Goal: Information Seeking & Learning: Learn about a topic

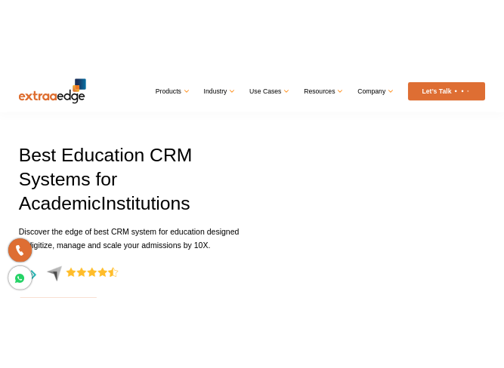
scroll to position [30, 0]
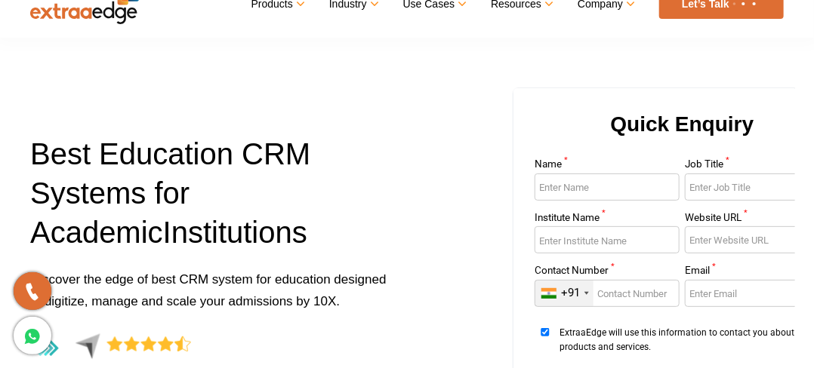
drag, startPoint x: 518, startPoint y: 91, endPoint x: 586, endPoint y: 130, distance: 78.1
click at [586, 130] on div "Quick Enquiry Name * Job Title * Institute Name * Website URL * Contact Number …" at bounding box center [681, 266] width 337 height 356
click at [414, 122] on div "Quick Enquiry Name * Job Title * Institute Name * Website URL * Contact Number …" at bounding box center [601, 276] width 388 height 378
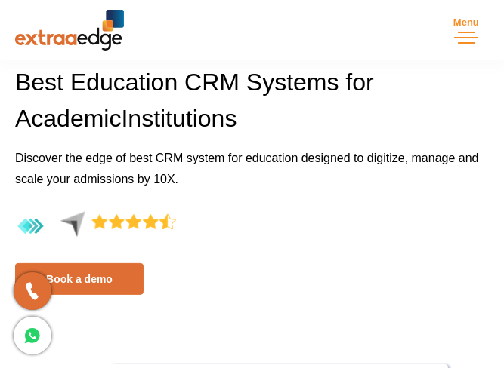
scroll to position [106, 0]
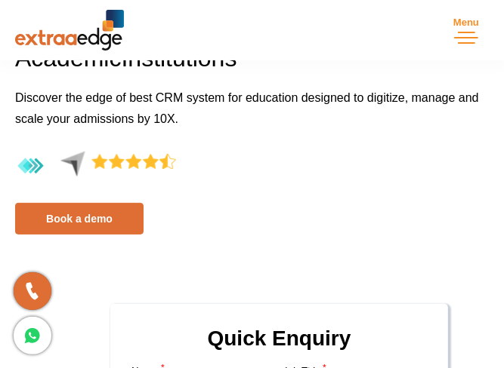
click at [362, 333] on h2 "Quick Enquiry" at bounding box center [278, 344] width 301 height 45
click at [390, 330] on h2 "Quick Enquiry" at bounding box center [278, 344] width 301 height 45
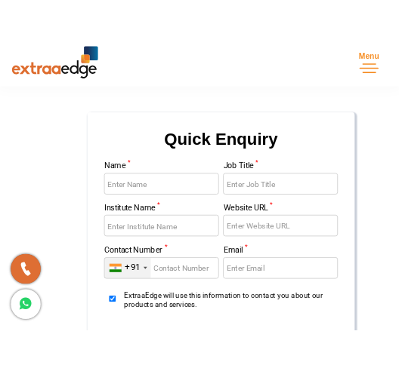
scroll to position [337, 0]
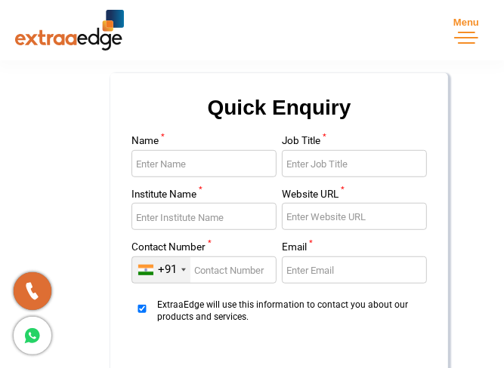
click at [367, 128] on h2 "Quick Enquiry" at bounding box center [278, 113] width 301 height 45
click at [327, 128] on h2 "Quick Enquiry" at bounding box center [278, 113] width 301 height 45
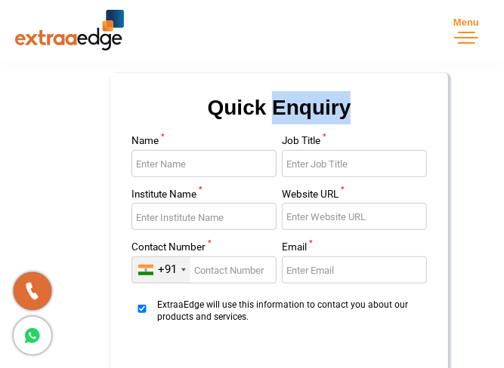
click at [327, 128] on h2 "Quick Enquiry" at bounding box center [278, 113] width 301 height 45
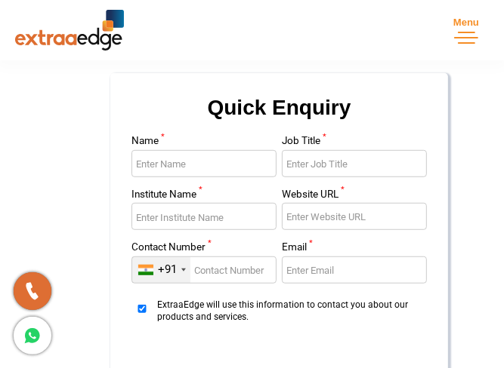
click at [238, 126] on h2 "Quick Enquiry" at bounding box center [278, 113] width 301 height 45
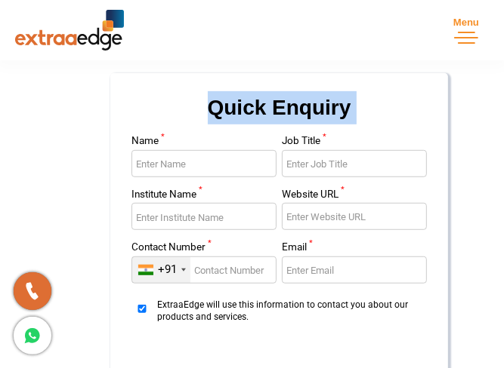
click at [238, 126] on h2 "Quick Enquiry" at bounding box center [278, 113] width 301 height 45
click at [59, 126] on div "Quick Enquiry Name * Job Title * Institute Name * Website URL * Contact Number …" at bounding box center [252, 223] width 496 height 438
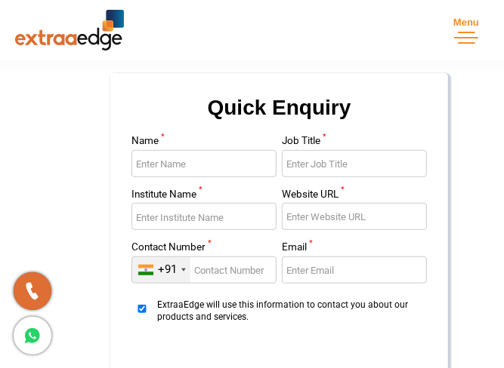
click at [97, 28] on img at bounding box center [69, 30] width 109 height 41
drag, startPoint x: 128, startPoint y: 90, endPoint x: 119, endPoint y: 90, distance: 9.1
drag, startPoint x: 119, startPoint y: 90, endPoint x: 428, endPoint y: 114, distance: 310.5
drag, startPoint x: 428, startPoint y: 114, endPoint x: 348, endPoint y: 155, distance: 89.8
click at [348, 155] on input "Job Title *" at bounding box center [354, 163] width 145 height 27
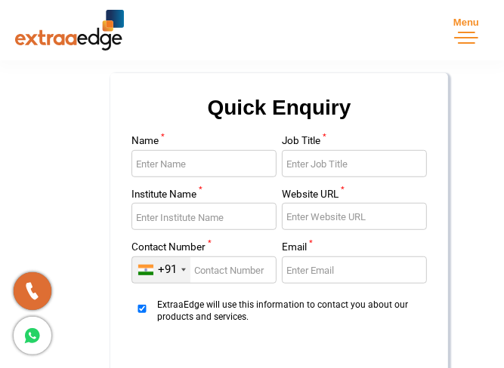
click at [362, 156] on input "Job Title *" at bounding box center [354, 163] width 145 height 27
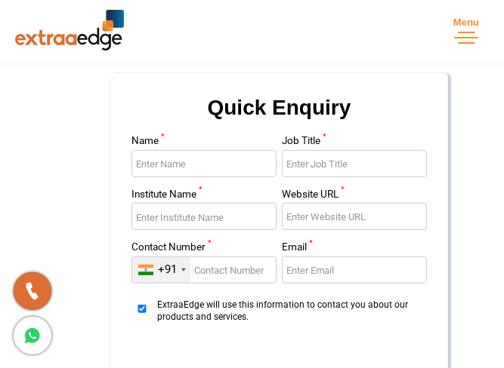
click at [323, 91] on div "Quick Enquiry Name * Job Title * Institute Name * Website URL * Contact Number …" at bounding box center [278, 246] width 337 height 347
click at [190, 97] on h2 "Quick Enquiry" at bounding box center [278, 113] width 301 height 45
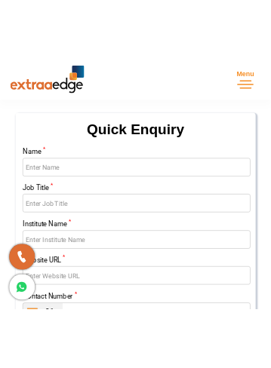
scroll to position [394, 0]
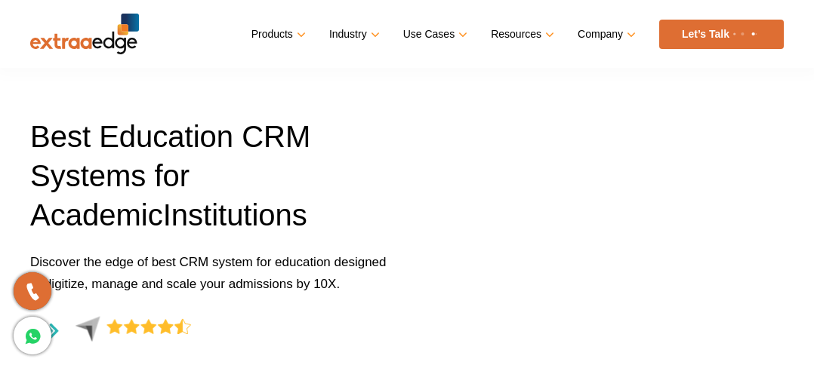
click at [627, 38] on link "Company" at bounding box center [605, 34] width 55 height 22
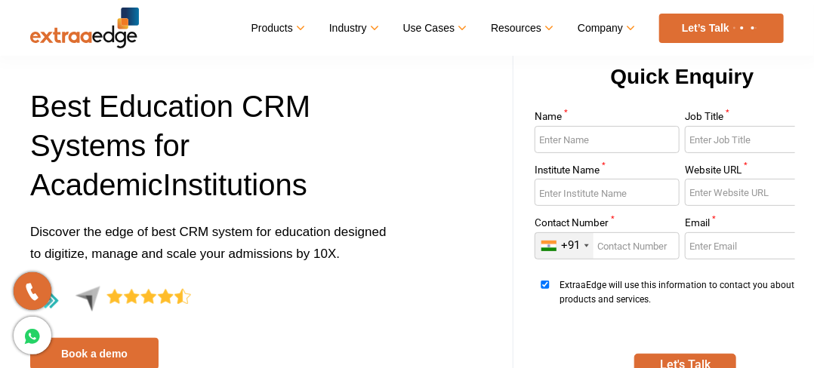
scroll to position [91, 0]
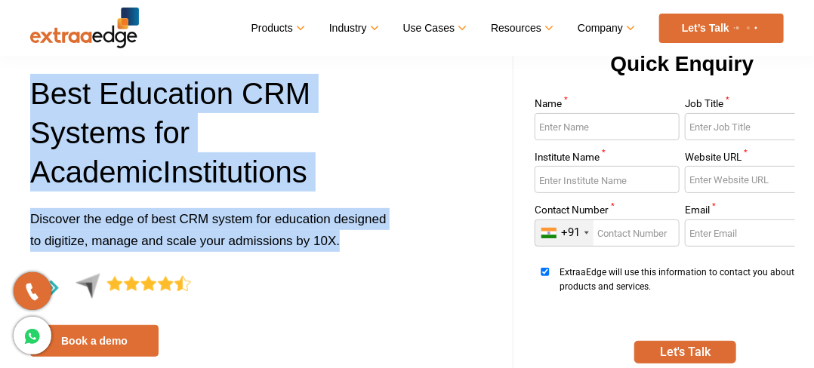
drag, startPoint x: 338, startPoint y: 240, endPoint x: 0, endPoint y: 91, distance: 369.5
click at [0, 91] on div "Best Education CRM Systems for A cademic I nstitutions Discover the edge of bes…" at bounding box center [407, 215] width 814 height 378
copy div "Best Education CRM Systems for A cademic I nstitutions Discover the edge of bes…"
click at [358, 254] on p "Discover the edge of best CRM system for education designed to digitize, manage…" at bounding box center [212, 240] width 365 height 65
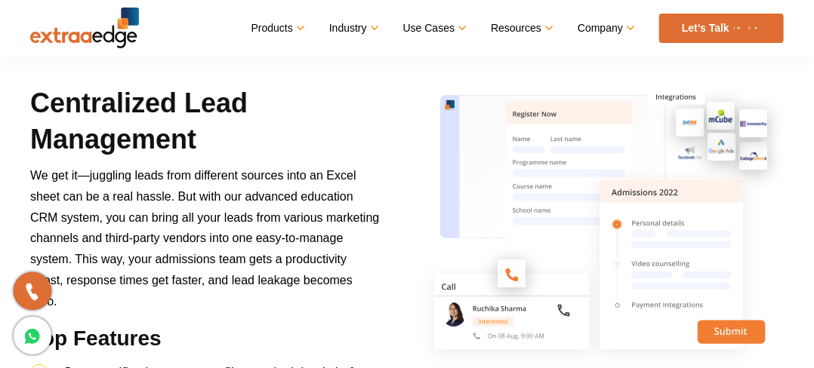
scroll to position [785, 0]
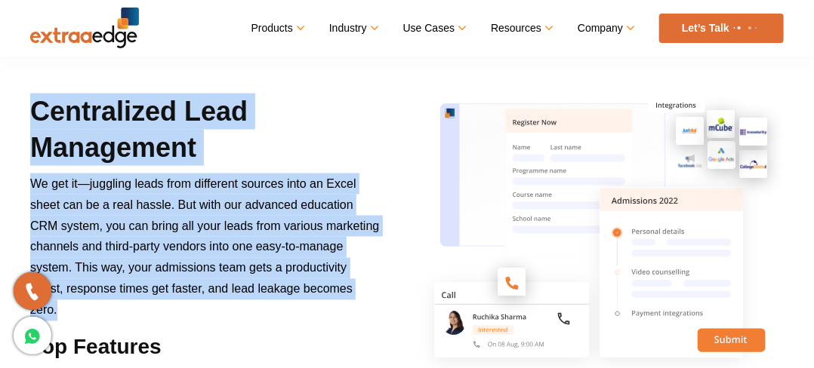
drag, startPoint x: 34, startPoint y: 105, endPoint x: 308, endPoint y: 307, distance: 340.7
click at [308, 307] on div "Centralized Lead Management We get it—juggling leads from different sources int…" at bounding box center [205, 353] width 372 height 519
copy div "Centralized Lead Management We get it—juggling leads from different sources int…"
click at [308, 307] on p "We get it—juggling leads from different sources into an Excel sheet can be a re…" at bounding box center [205, 253] width 350 height 159
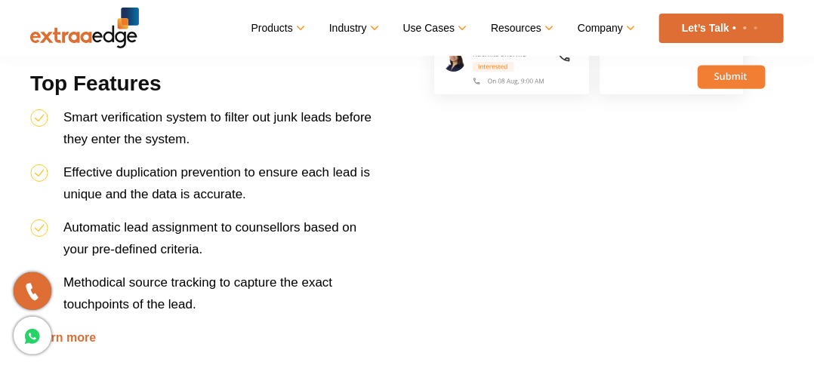
scroll to position [1057, 0]
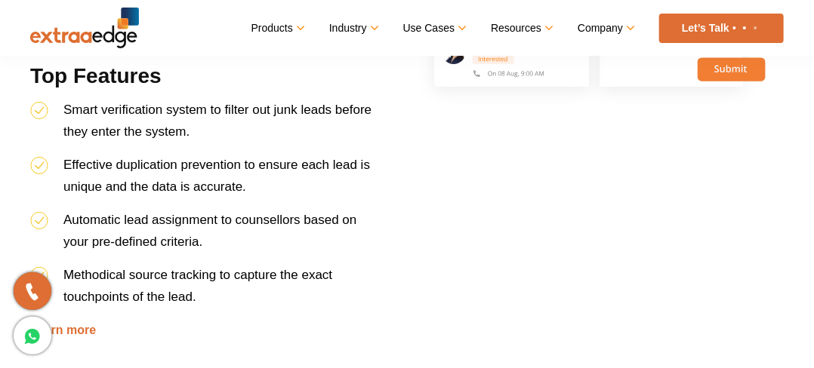
click at [483, 125] on div at bounding box center [601, 81] width 388 height 519
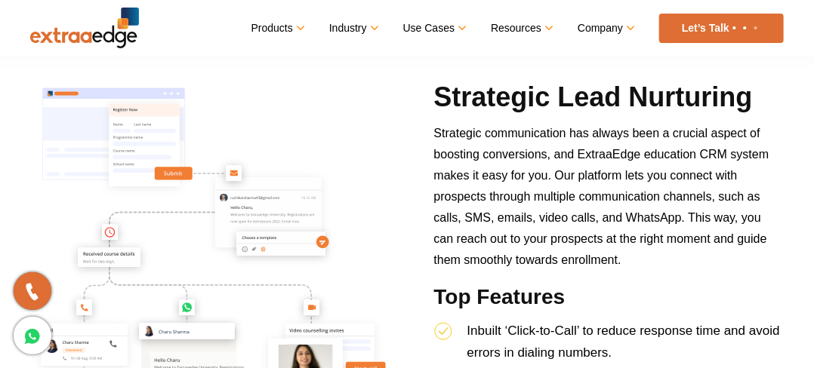
scroll to position [1389, 0]
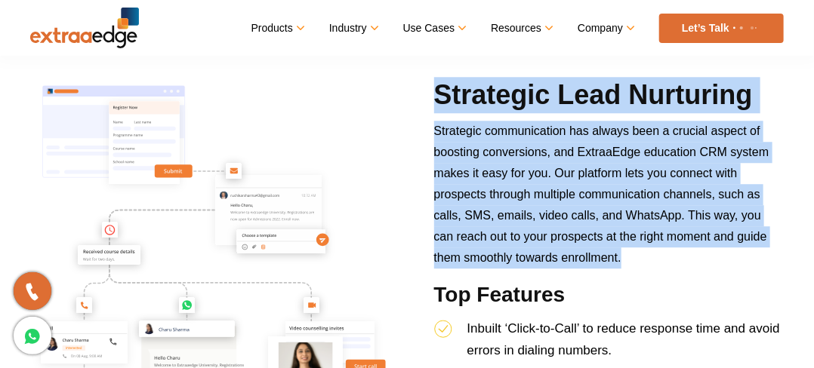
drag, startPoint x: 439, startPoint y: 100, endPoint x: 607, endPoint y: 269, distance: 237.6
click at [607, 269] on div "Strategic Lead Nurturing Strategic communication has always been a crucial aspe…" at bounding box center [609, 318] width 372 height 483
click at [359, 161] on img at bounding box center [212, 285] width 365 height 417
click at [275, 273] on img at bounding box center [212, 285] width 365 height 417
copy div "Strategic Lead Nurturing Strategic communication has always been a crucial aspe…"
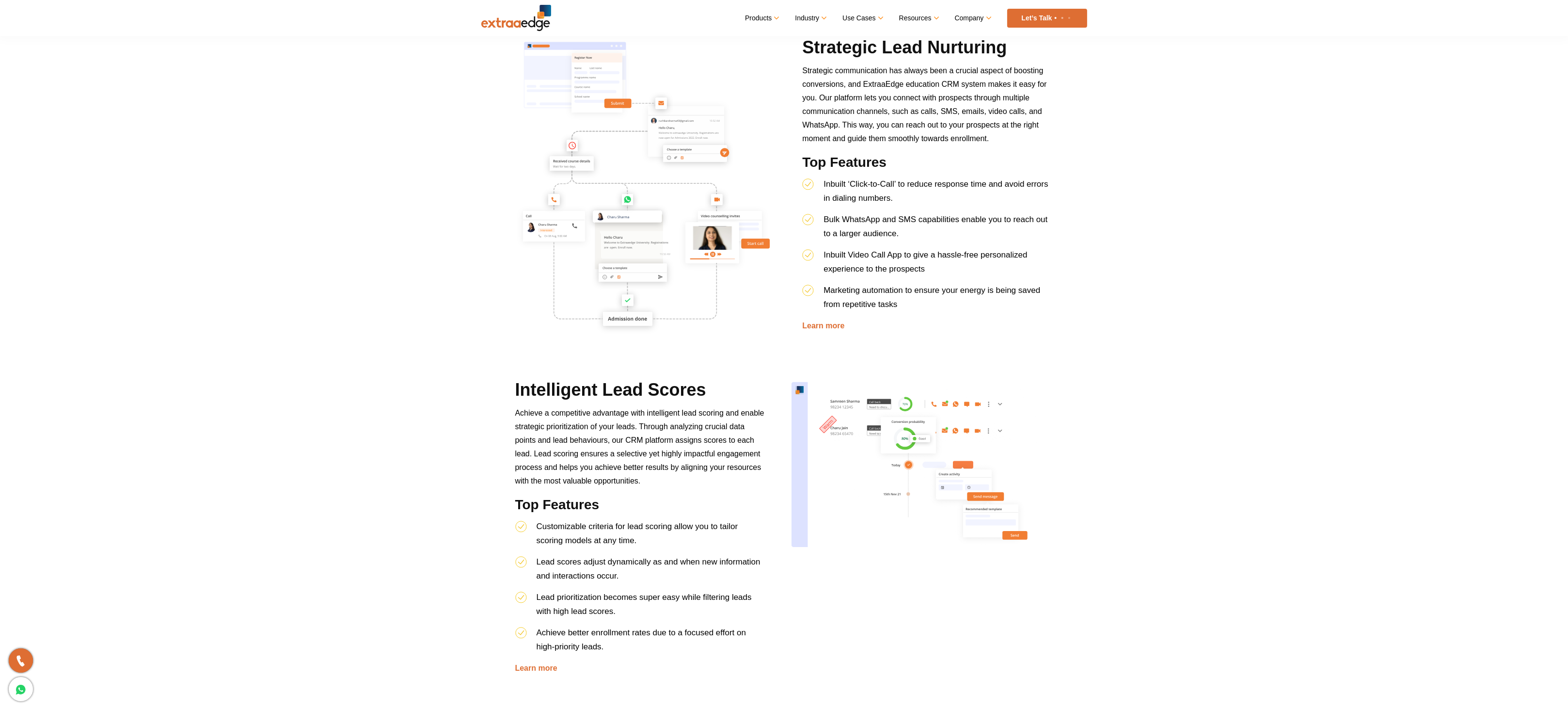
drag, startPoint x: 507, startPoint y: 3, endPoint x: 1013, endPoint y: 357, distance: 617.5
click at [522, 236] on div "Strategic Lead Nurturing Strategic communication has always been a crucial aspe…" at bounding box center [784, 207] width 553 height 342
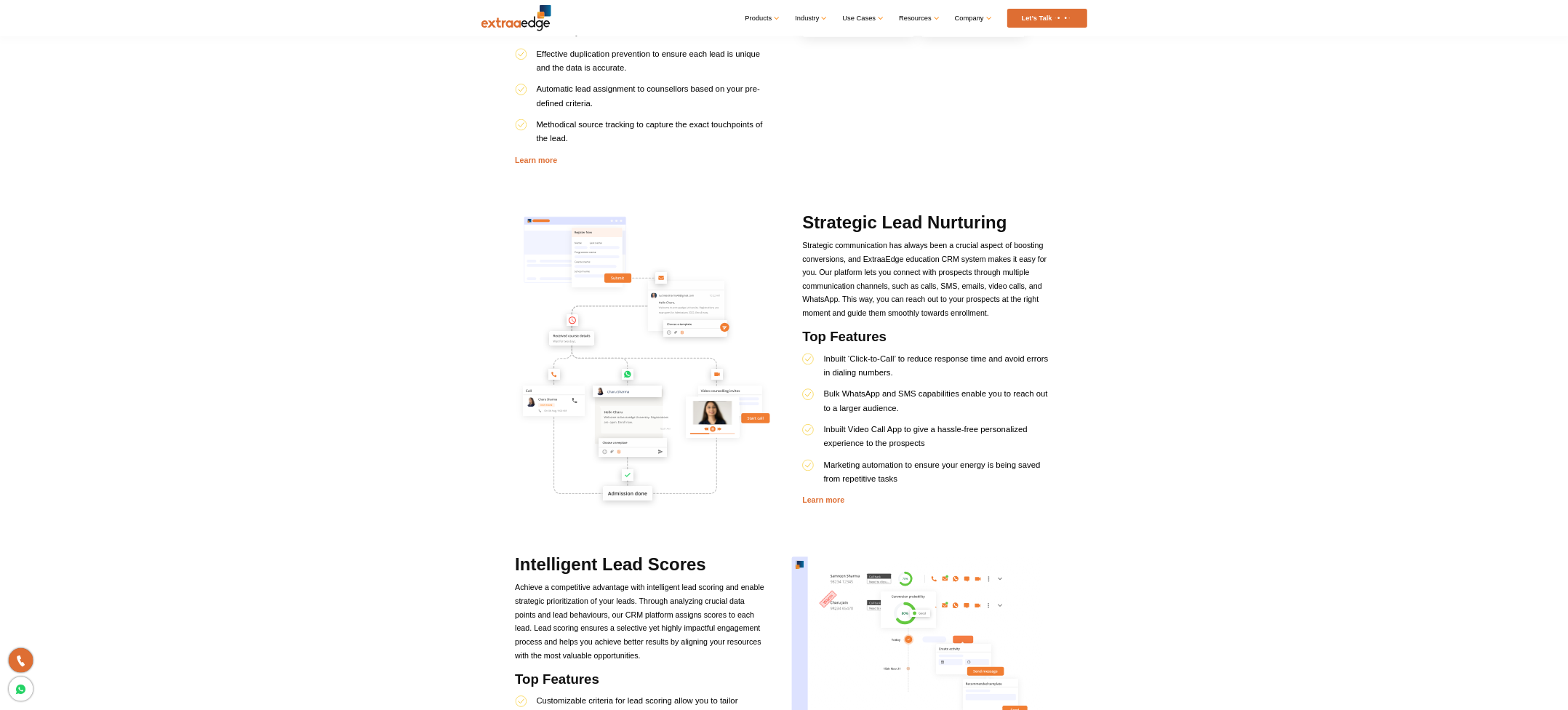
scroll to position [1076, 0]
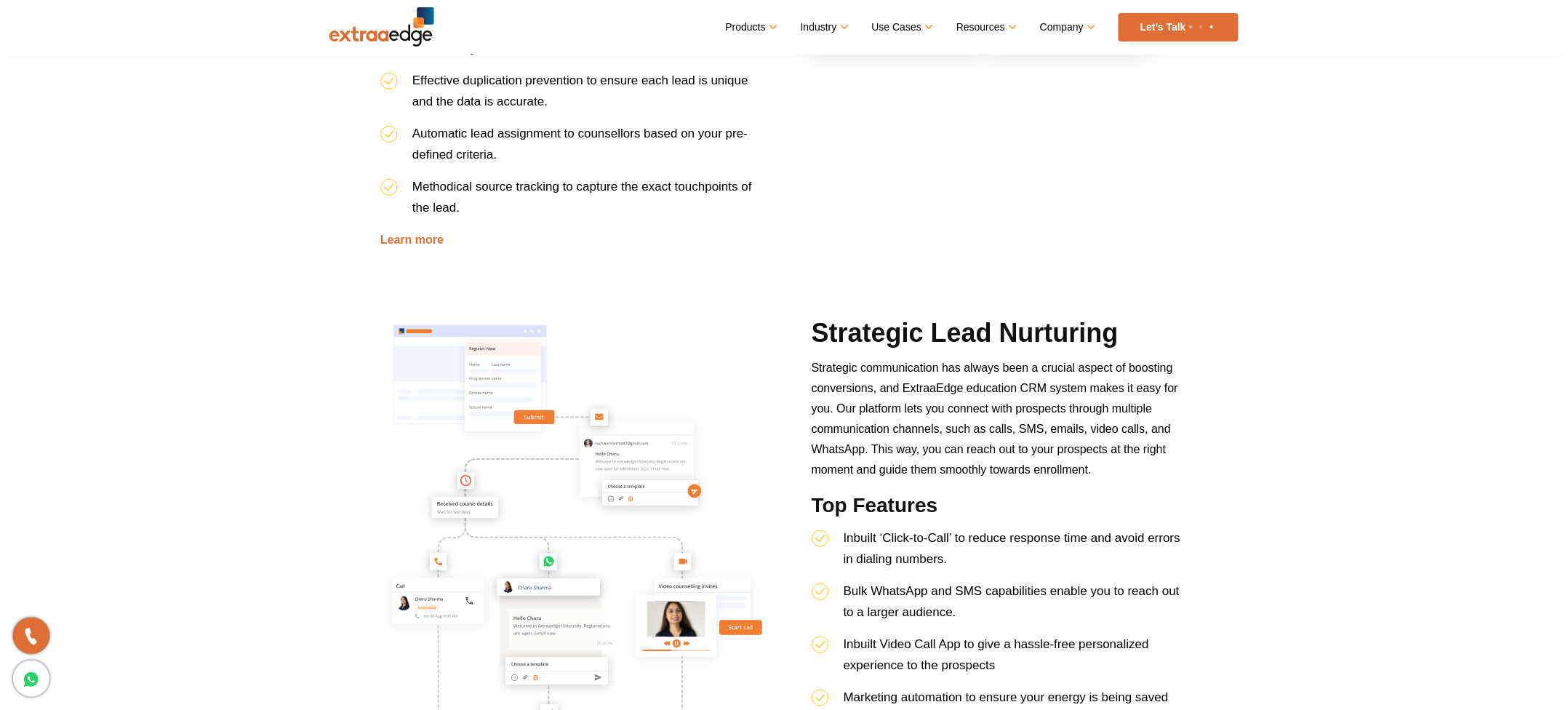
drag, startPoint x: 2363, startPoint y: 0, endPoint x: 987, endPoint y: 444, distance: 1445.9
click at [783, 355] on span "Strategic communication has always been a crucial aspect of boosting conversion…" at bounding box center [995, 418] width 367 height 115
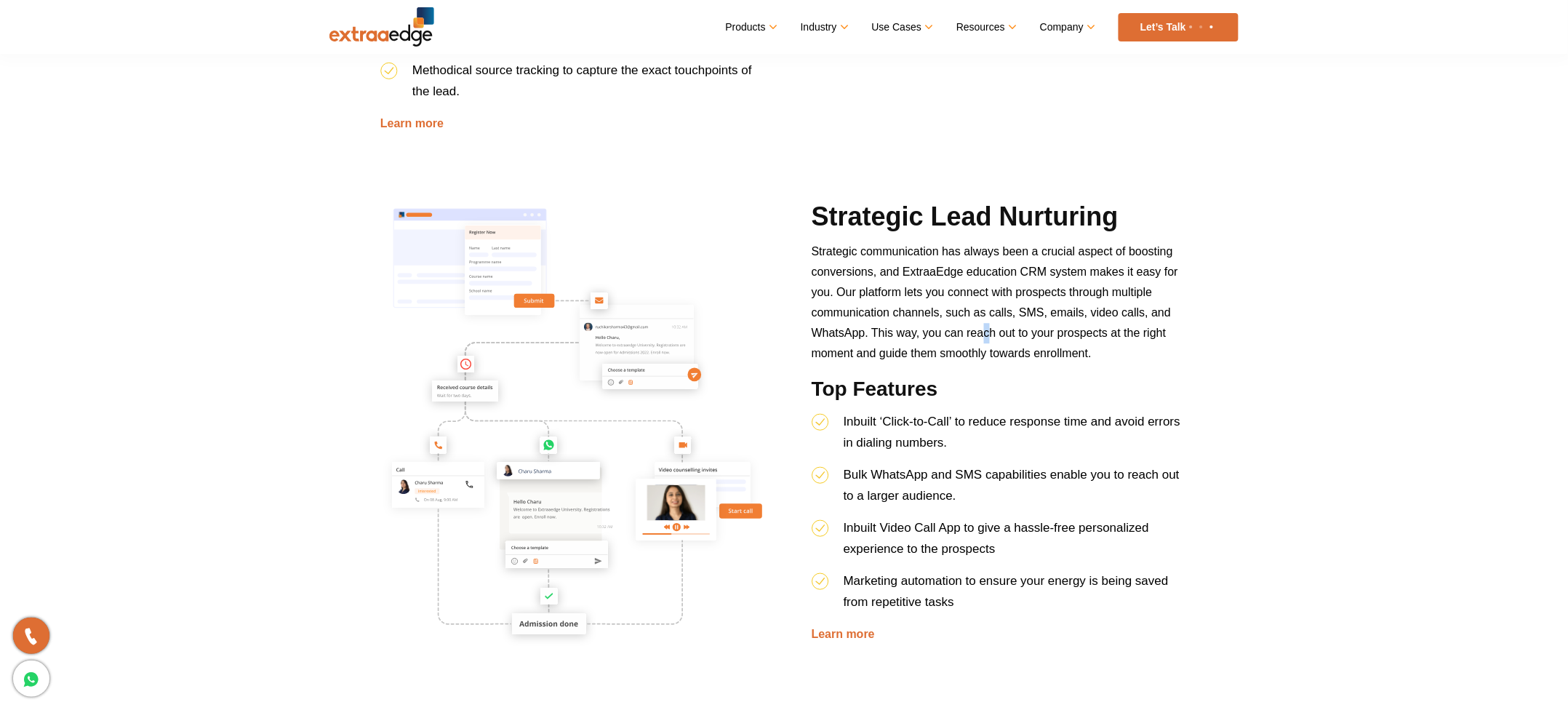
scroll to position [1251, 0]
